Goal: Find specific page/section

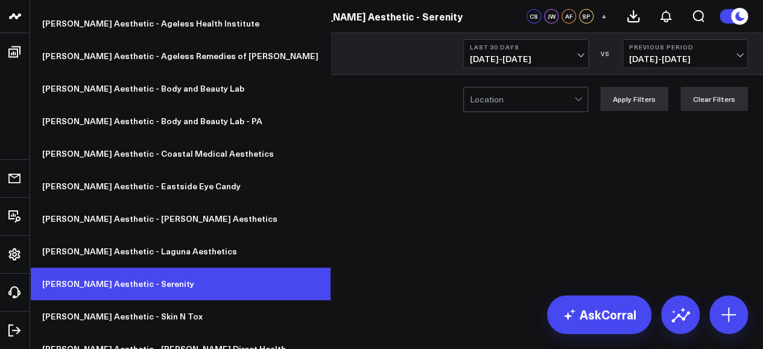
scroll to position [60, 0]
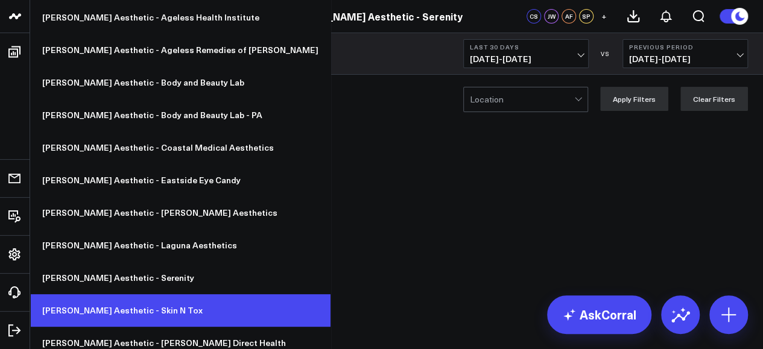
click at [132, 308] on link "[PERSON_NAME] Aesthetic - Skin N Tox" at bounding box center [180, 310] width 300 height 33
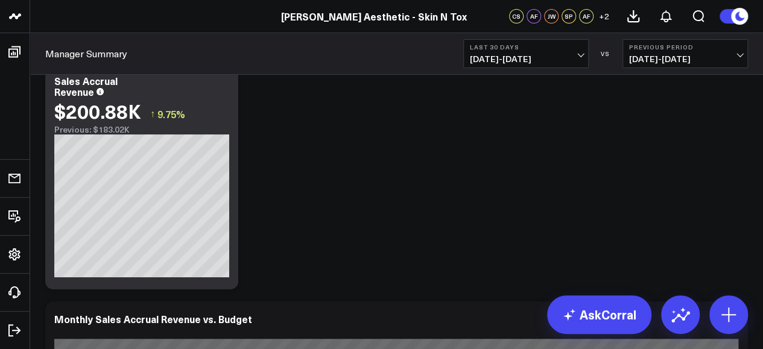
scroll to position [121, 0]
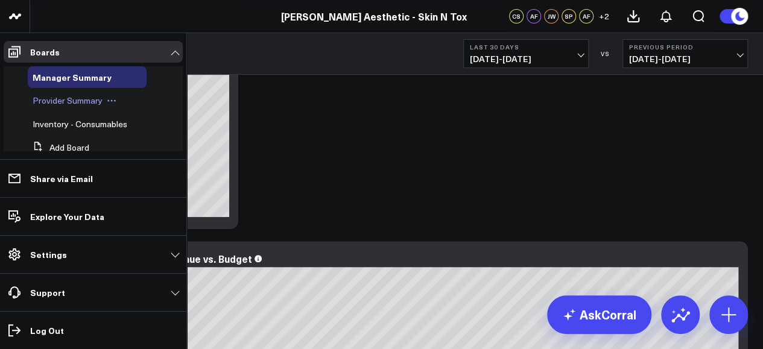
click at [70, 98] on span "Provider Summary" at bounding box center [68, 100] width 70 height 11
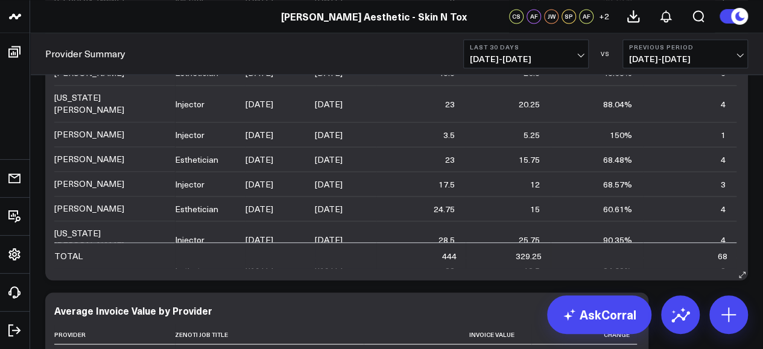
scroll to position [213, 0]
